Goal: Navigation & Orientation: Understand site structure

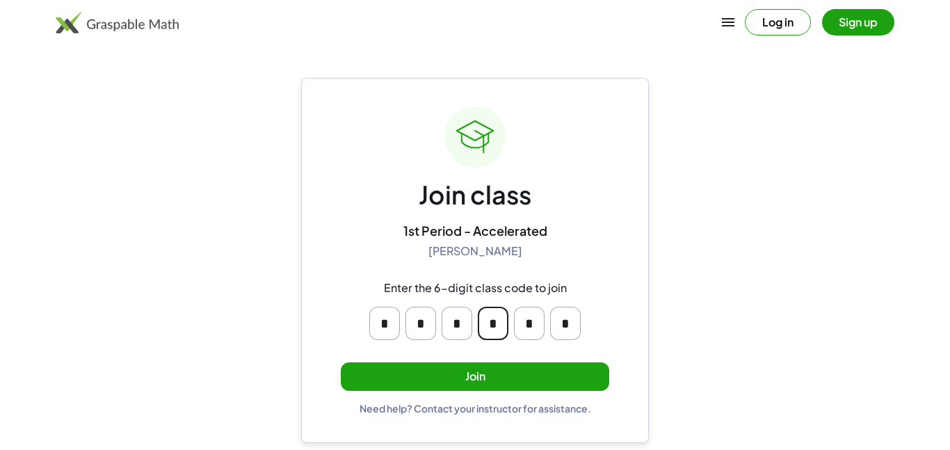
click at [485, 333] on input "*" at bounding box center [493, 323] width 31 height 33
click at [741, 305] on main "Join class 1st Period - Accelerated [PERSON_NAME] Enter the 6-digit class code …" at bounding box center [475, 225] width 950 height 450
click at [443, 367] on button "Join" at bounding box center [475, 376] width 269 height 29
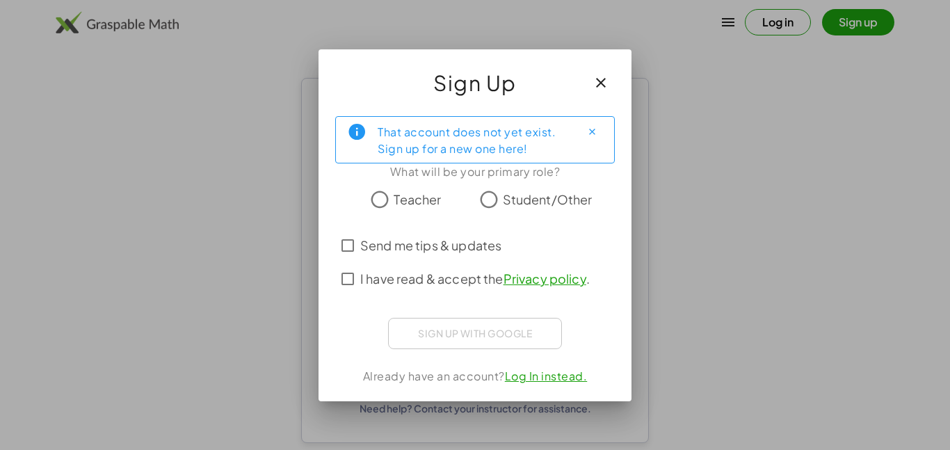
click at [514, 195] on span "Student/Other" at bounding box center [548, 199] width 90 height 19
click at [476, 245] on span "Send me tips & updates" at bounding box center [430, 245] width 141 height 19
click at [460, 275] on span "I have read & accept the Privacy policy ." at bounding box center [475, 278] width 230 height 19
click at [474, 250] on span "Send me tips & updates" at bounding box center [430, 245] width 141 height 19
click at [511, 191] on span "Student/Other" at bounding box center [548, 199] width 90 height 19
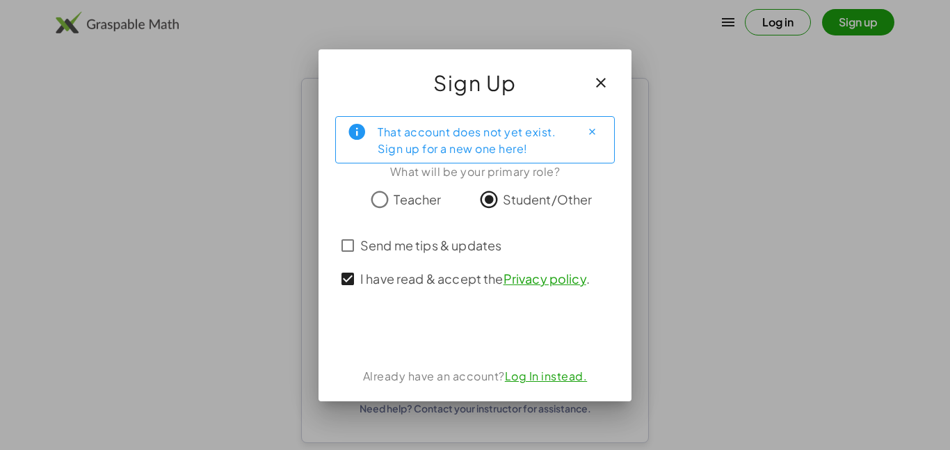
click at [522, 199] on span "Student/Other" at bounding box center [548, 199] width 90 height 19
click at [506, 209] on label "Student/Other" at bounding box center [548, 200] width 90 height 28
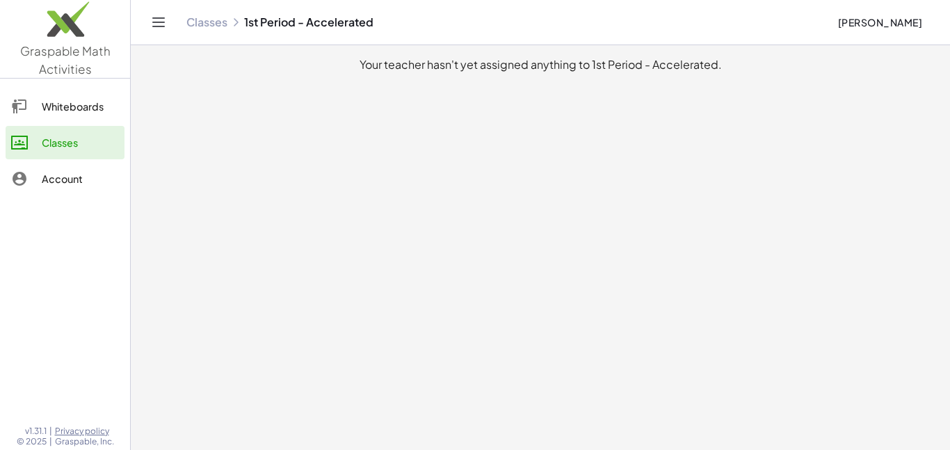
click at [93, 100] on div "Whiteboards" at bounding box center [80, 106] width 77 height 17
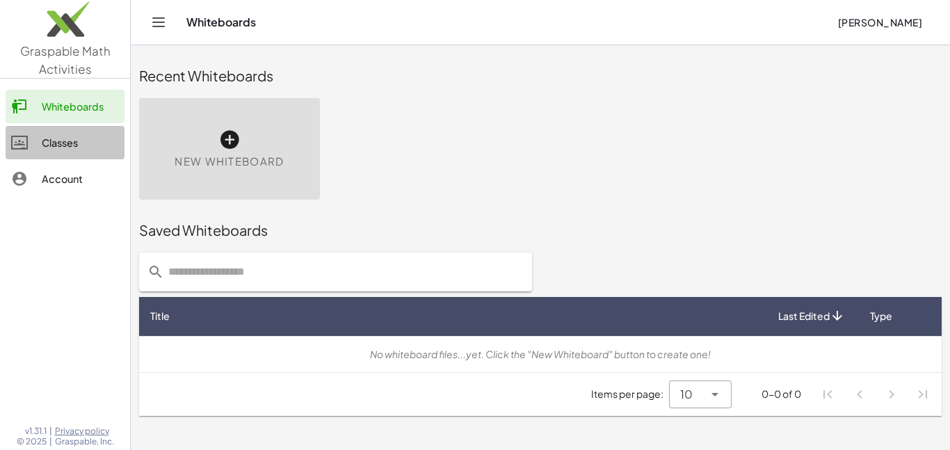
click at [62, 149] on div "Classes" at bounding box center [80, 142] width 77 height 17
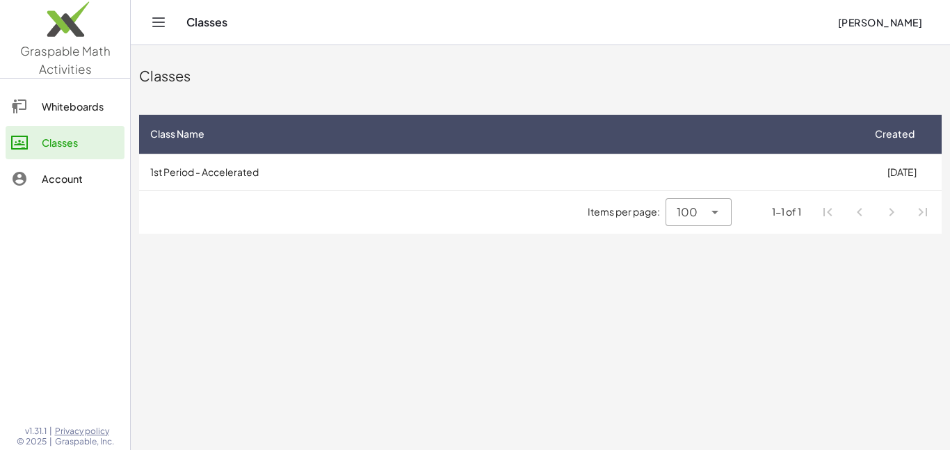
click at [75, 183] on div "Account" at bounding box center [80, 178] width 77 height 17
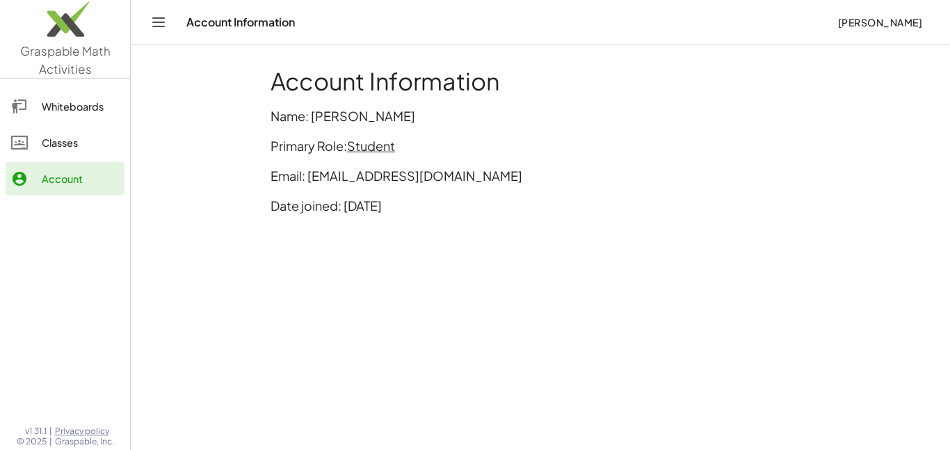
click at [83, 135] on div "Classes" at bounding box center [80, 142] width 77 height 17
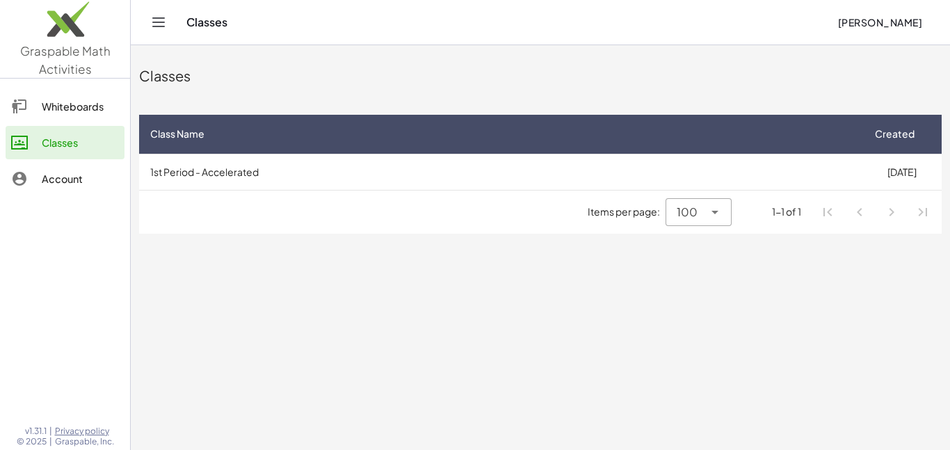
click at [57, 103] on div "Whiteboards" at bounding box center [80, 106] width 77 height 17
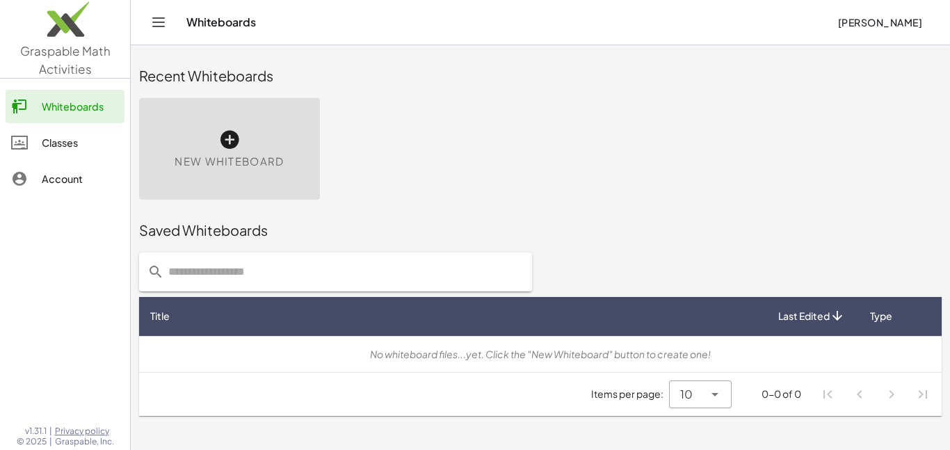
click at [70, 140] on div "Classes" at bounding box center [80, 142] width 77 height 17
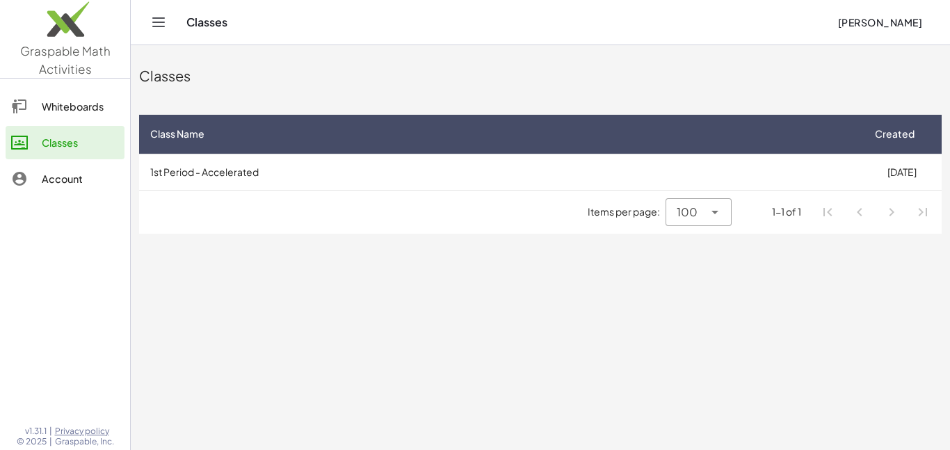
click at [53, 31] on img at bounding box center [65, 22] width 130 height 59
drag, startPoint x: 367, startPoint y: 109, endPoint x: 878, endPoint y: 319, distance: 552.8
click at [878, 319] on main "Classes Class Name Created 1st Period - Accelerated [DATE] Items per page: 100 …" at bounding box center [541, 225] width 820 height 450
click at [721, 222] on div at bounding box center [713, 212] width 19 height 28
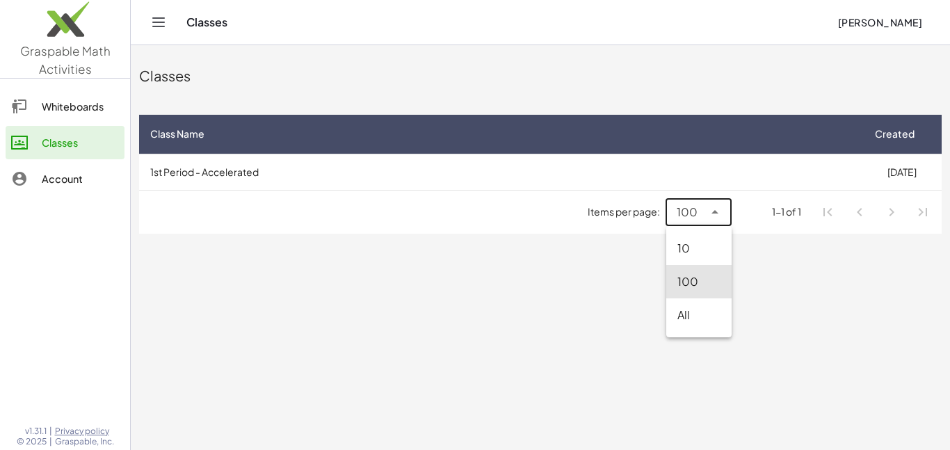
click at [692, 251] on div "10" at bounding box center [699, 248] width 43 height 17
click at [699, 216] on div "10 **" at bounding box center [688, 212] width 29 height 28
click at [719, 308] on div "All" at bounding box center [703, 315] width 35 height 17
click at [714, 217] on icon at bounding box center [715, 212] width 17 height 17
click at [716, 280] on div "100" at bounding box center [702, 281] width 35 height 17
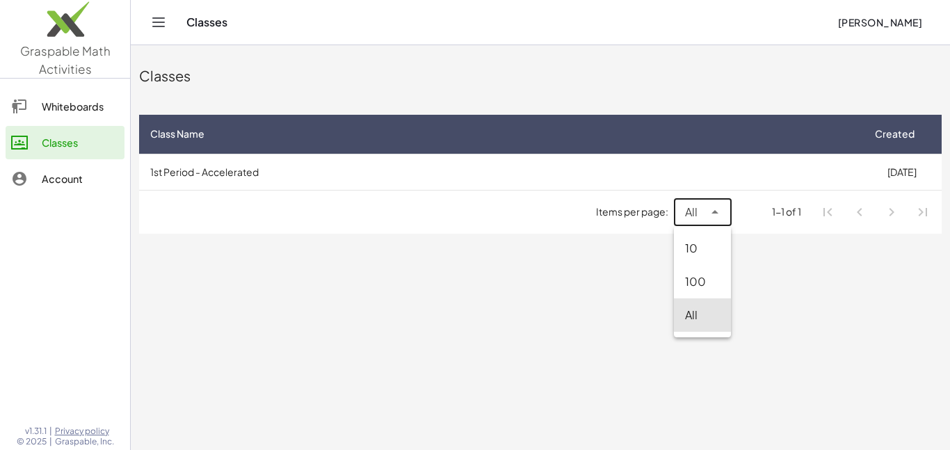
type input "***"
click at [716, 269] on main "Classes Class Name Created 1st Period - Accelerated [DATE] Items per page: 100 …" at bounding box center [541, 225] width 820 height 450
click at [911, 138] on span "Created" at bounding box center [895, 134] width 40 height 15
click at [910, 136] on span "Created" at bounding box center [895, 134] width 40 height 15
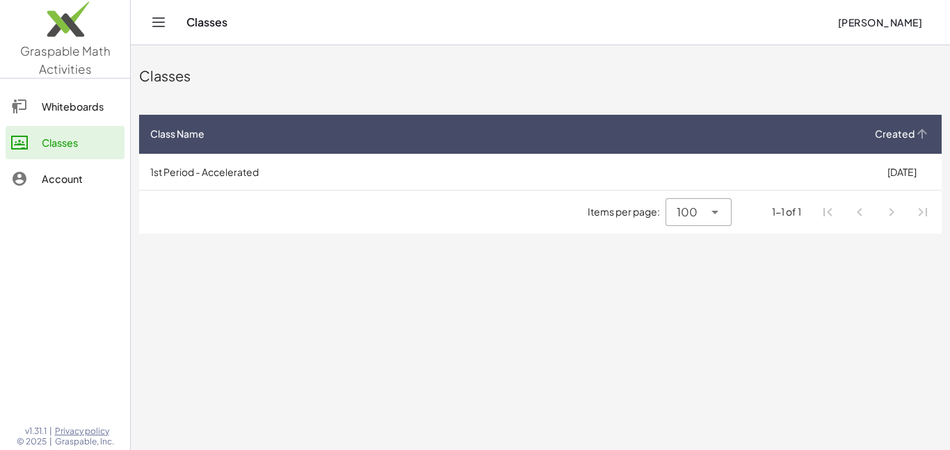
click at [899, 141] on th "Created" at bounding box center [902, 134] width 80 height 39
